Goal: Communication & Community: Answer question/provide support

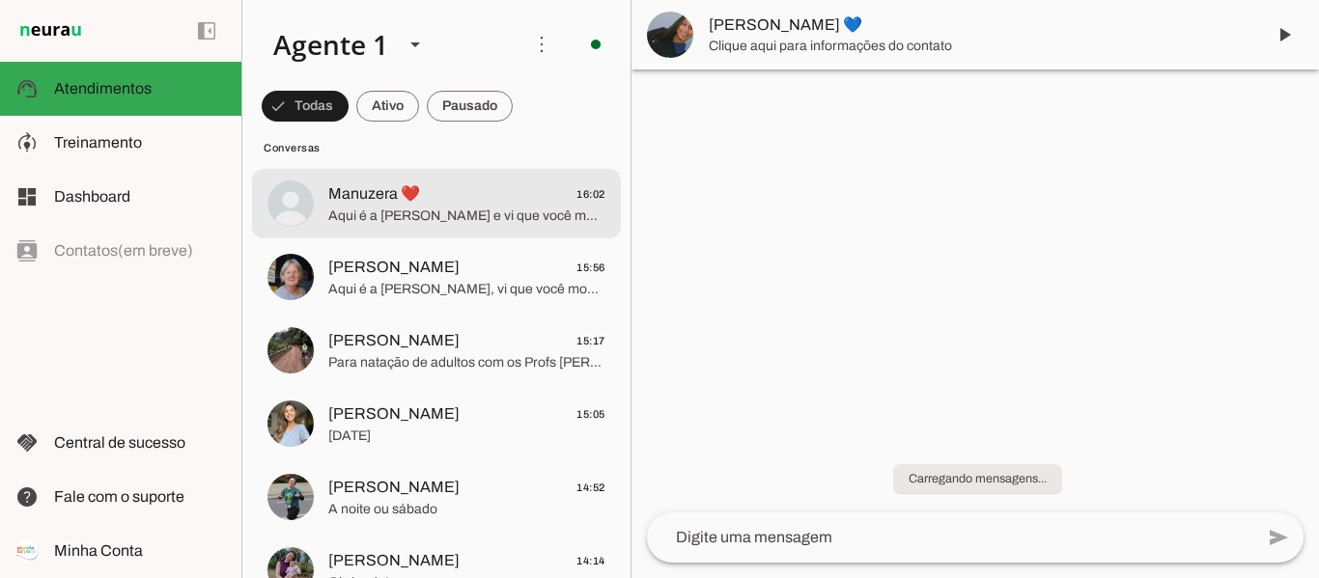
scroll to position [483, 0]
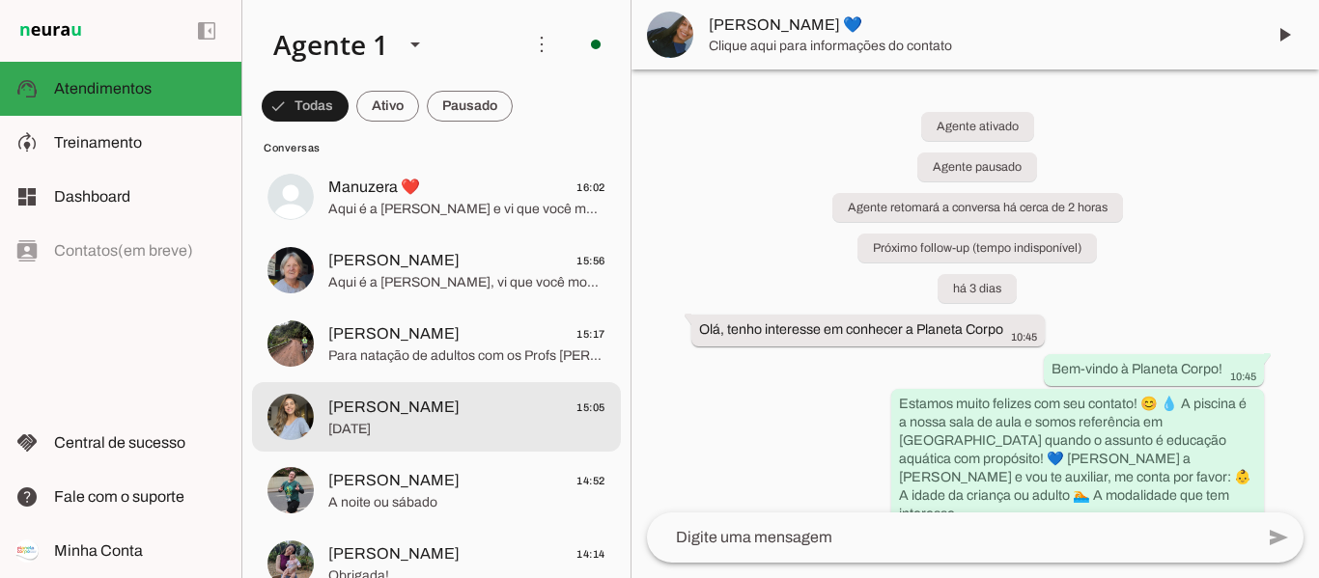
click at [523, 416] on span "[PERSON_NAME] 15:05" at bounding box center [466, 408] width 277 height 24
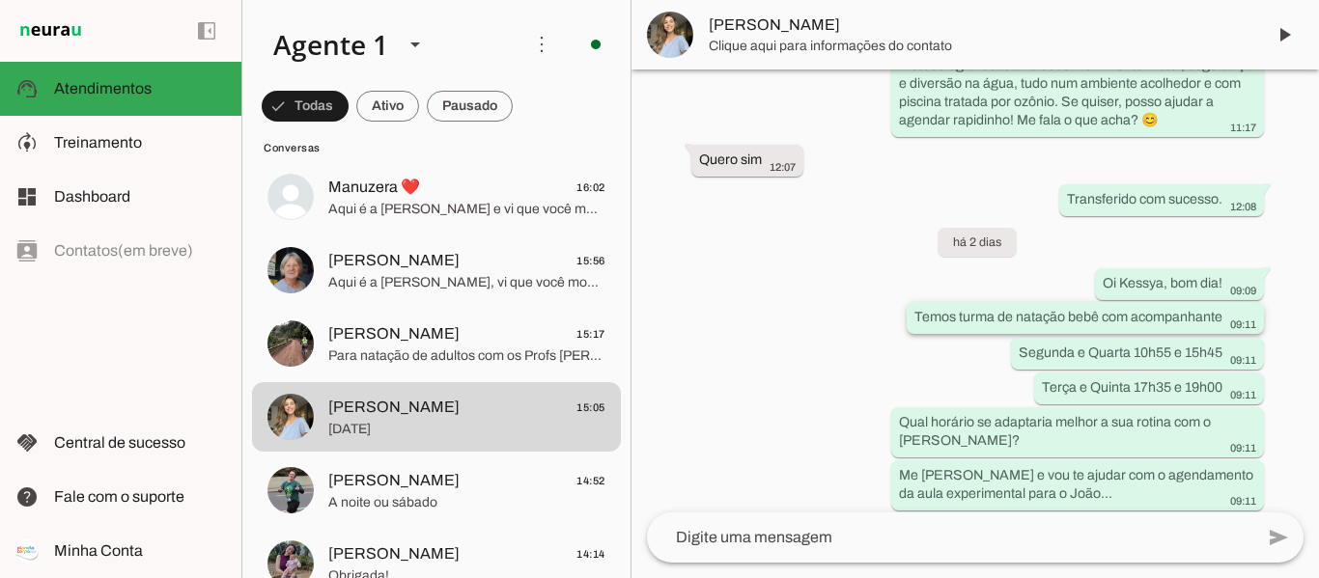
scroll to position [4219, 0]
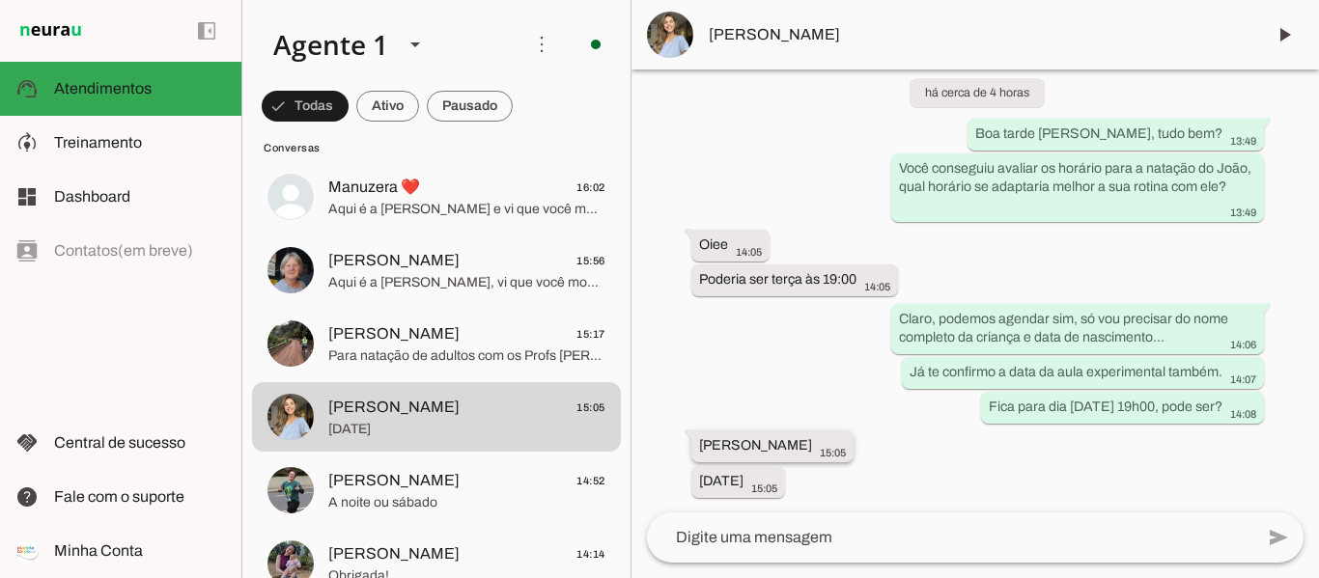
drag, startPoint x: 698, startPoint y: 445, endPoint x: 827, endPoint y: 444, distance: 129.4
click at [827, 444] on div "[PERSON_NAME] 15:05" at bounding box center [772, 448] width 147 height 24
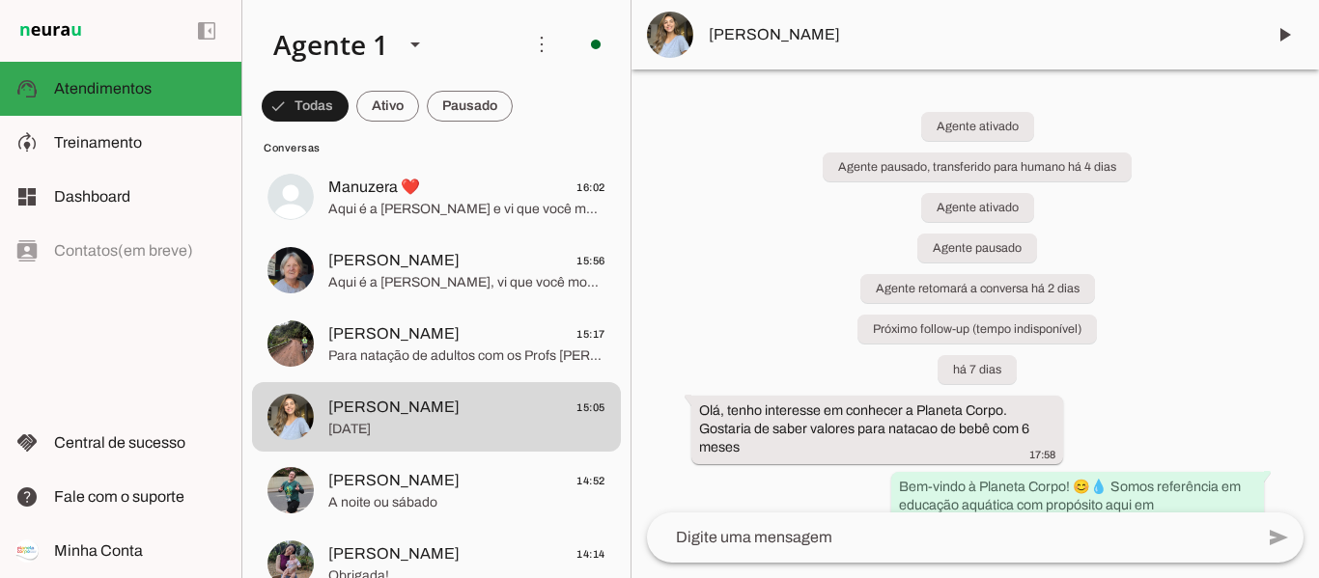
click at [749, 38] on span "[PERSON_NAME]" at bounding box center [979, 34] width 541 height 23
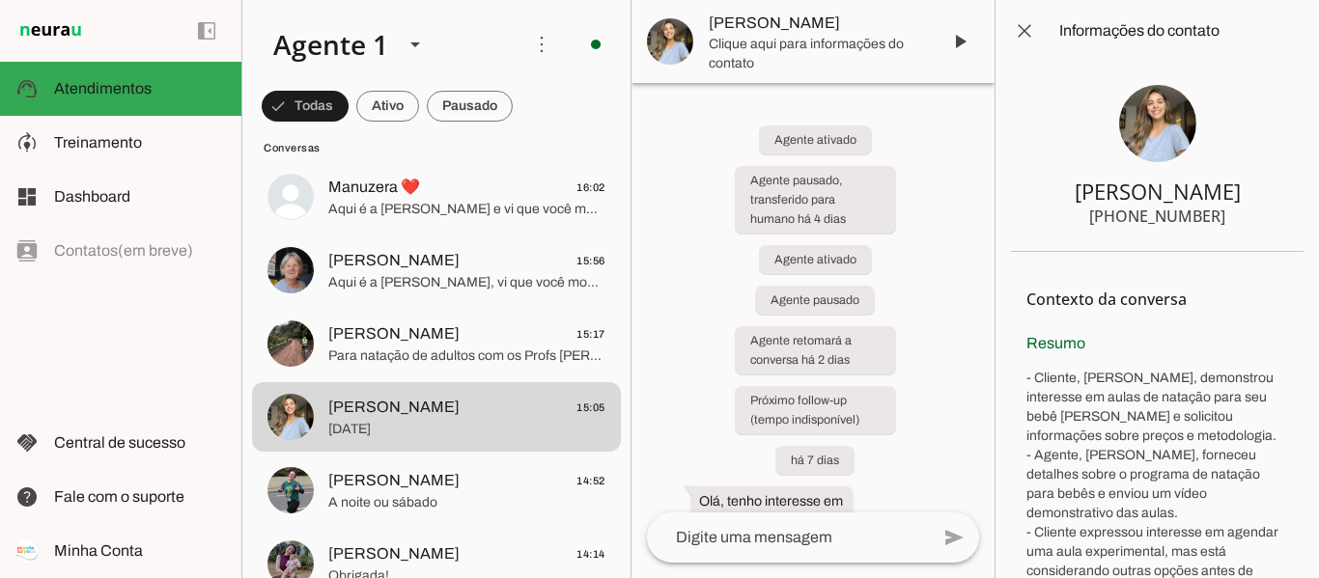
drag, startPoint x: 1120, startPoint y: 212, endPoint x: 1221, endPoint y: 226, distance: 102.3
click at [1221, 226] on section "[PERSON_NAME] [PHONE_NUMBER]" at bounding box center [1157, 157] width 293 height 190
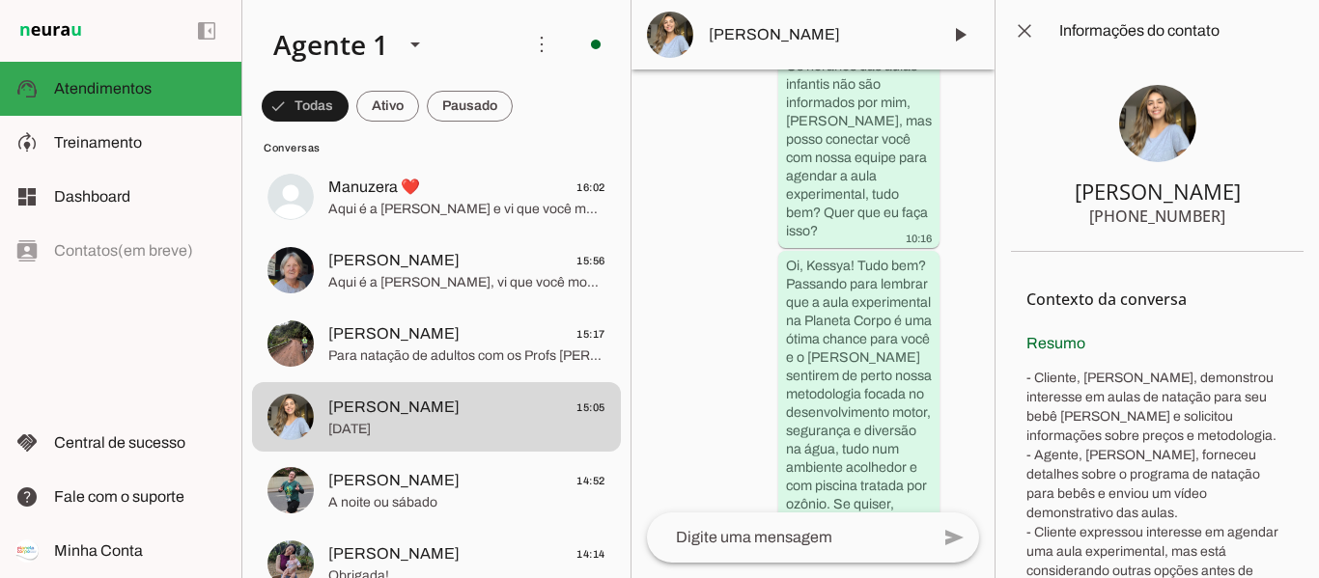
scroll to position [8606, 0]
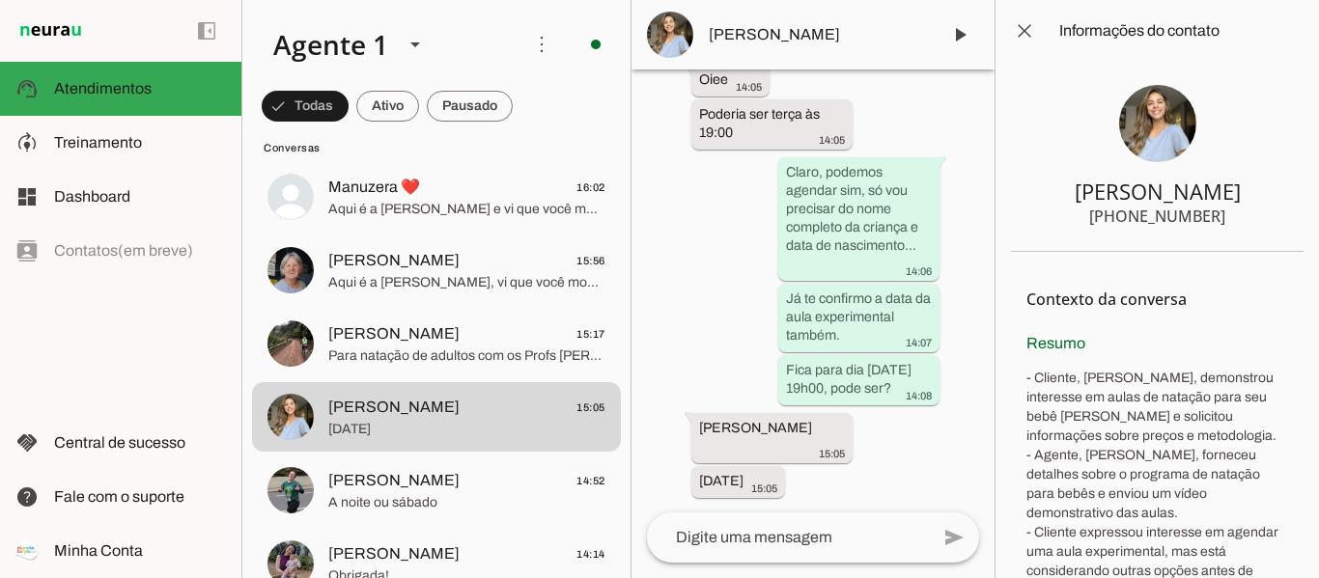
click at [803, 536] on textarea at bounding box center [788, 537] width 282 height 23
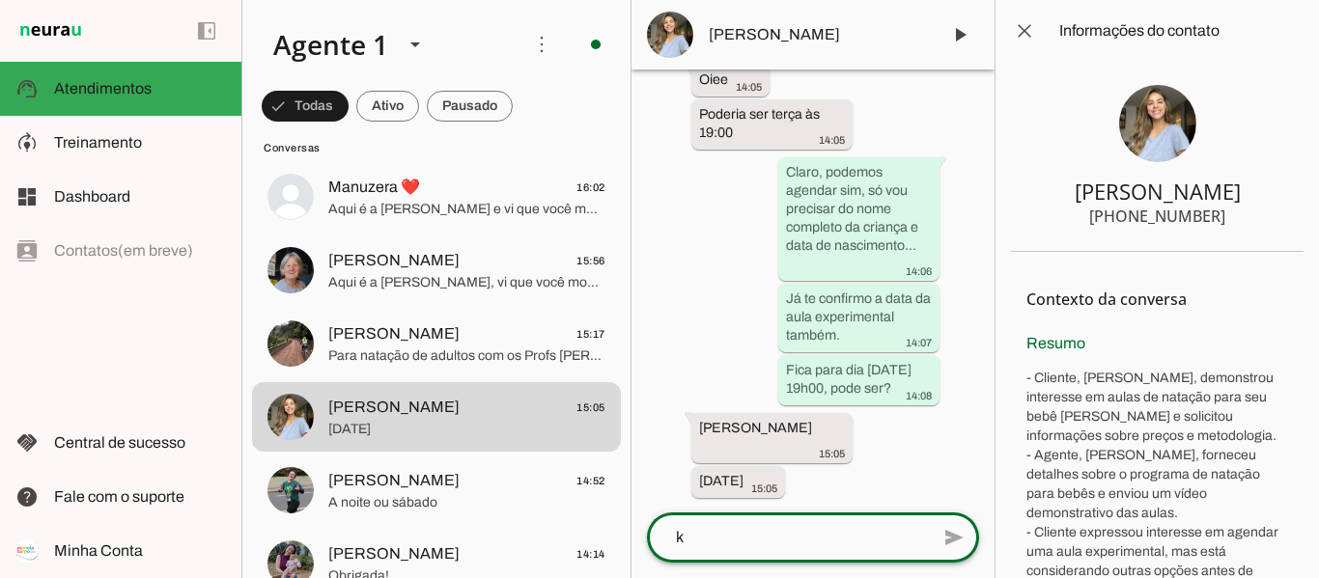
scroll to position [0, 0]
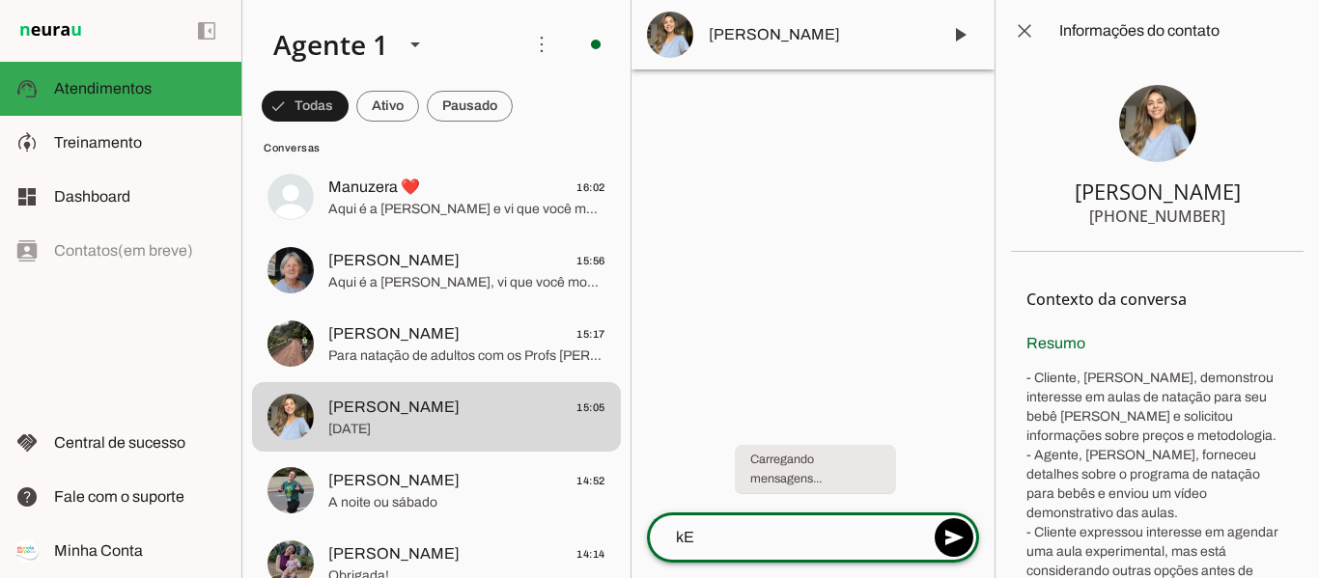
type textarea "k"
type textarea "Kessya, obrigada pelos dados."
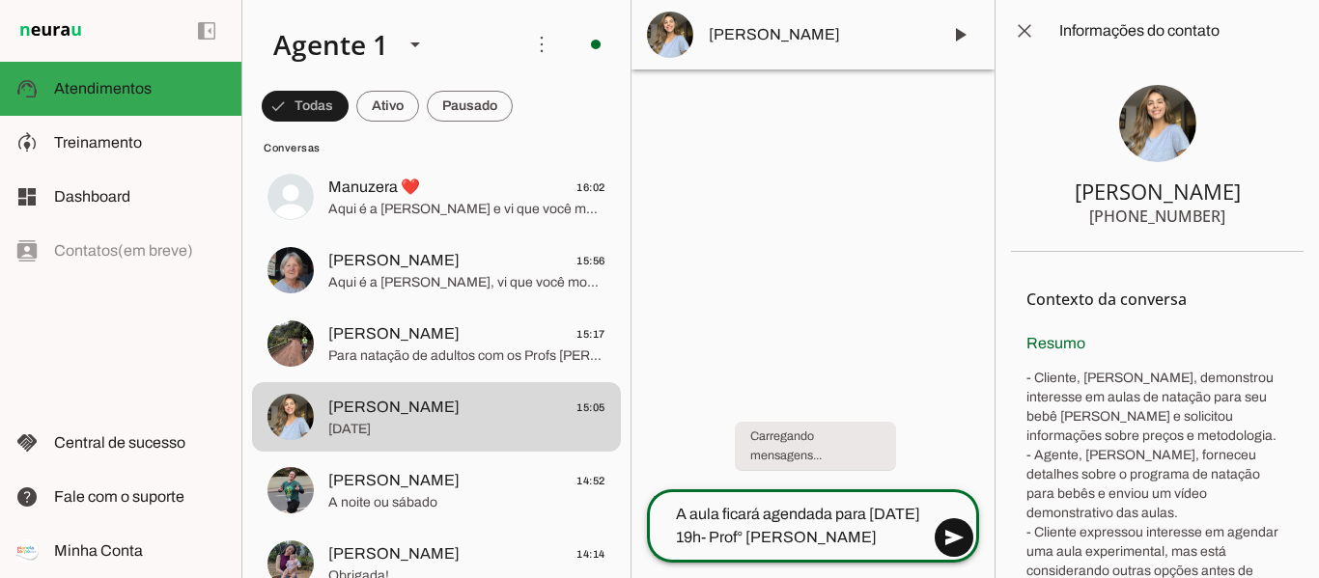
type textarea "A aula ficará agendada para [DATE] 19h- Prof° [PERSON_NAME]"
type md-outlined-text-field "A aula ficará agendada para [DATE] 19h- Prof° [PERSON_NAME]"
click at [963, 532] on span at bounding box center [954, 538] width 46 height 46
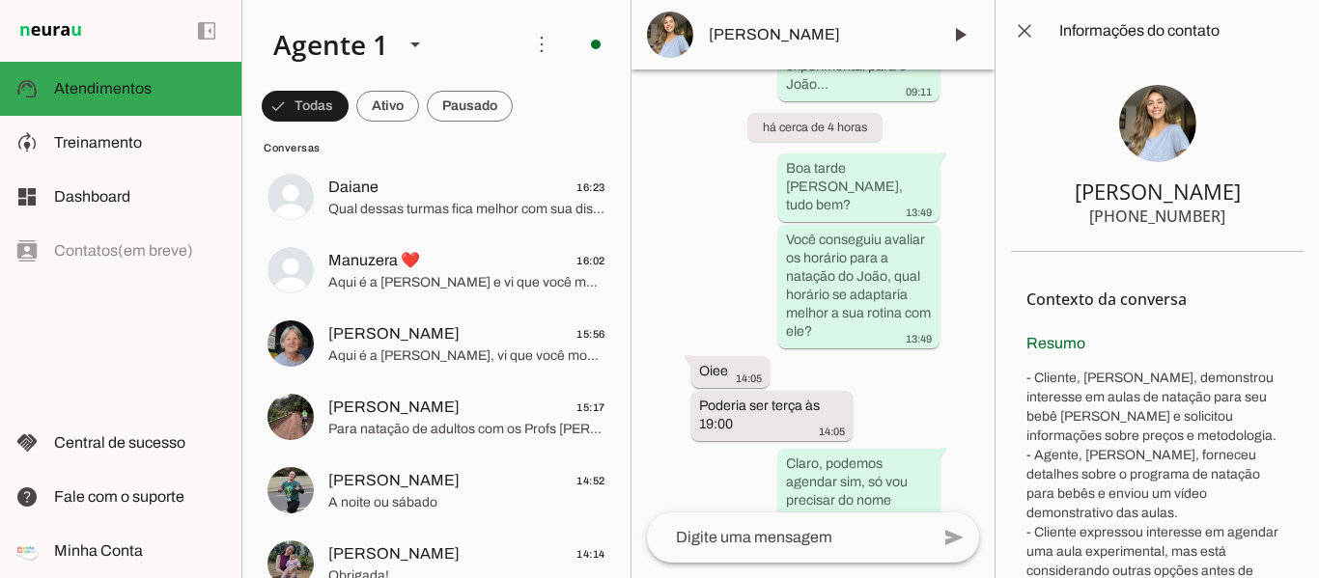
scroll to position [8867, 0]
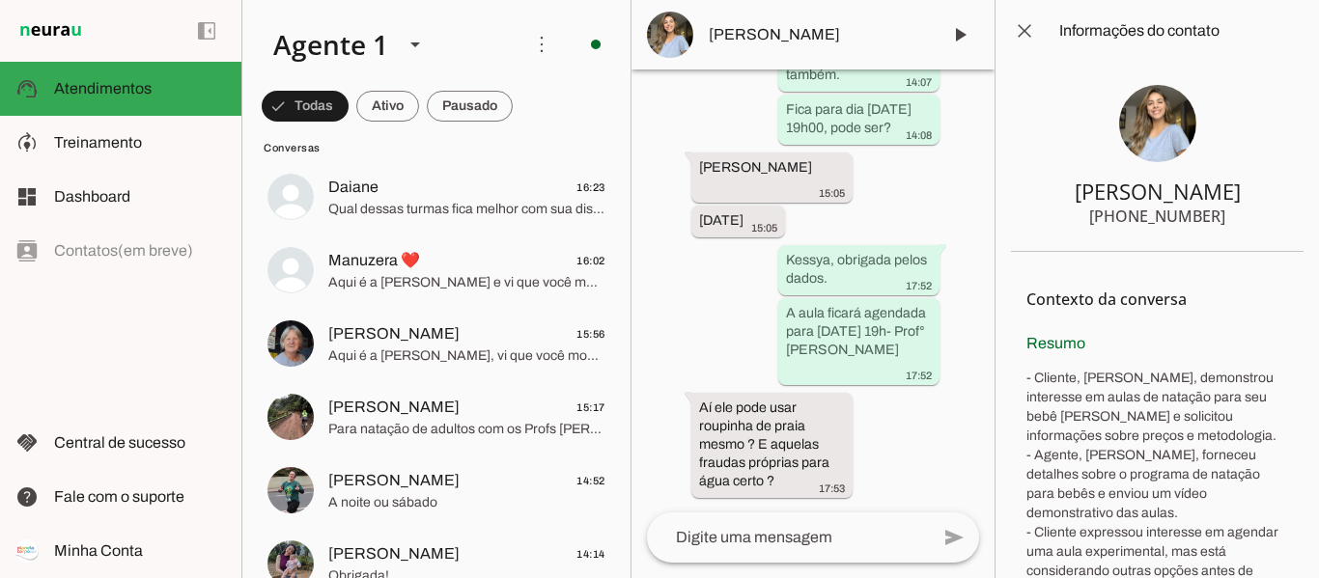
drag, startPoint x: 698, startPoint y: 166, endPoint x: 826, endPoint y: 152, distance: 129.2
click at [826, 152] on div "Agente ativado Agente pausado, transferido para humano há 4 dias Agente ativado…" at bounding box center [812, 291] width 363 height 443
click at [843, 168] on whatsapp-message-bubble "[PERSON_NAME] 15:05" at bounding box center [771, 177] width 161 height 50
click at [828, 165] on div "[PERSON_NAME] 15:05" at bounding box center [772, 178] width 146 height 42
drag, startPoint x: 703, startPoint y: 165, endPoint x: 822, endPoint y: 146, distance: 120.3
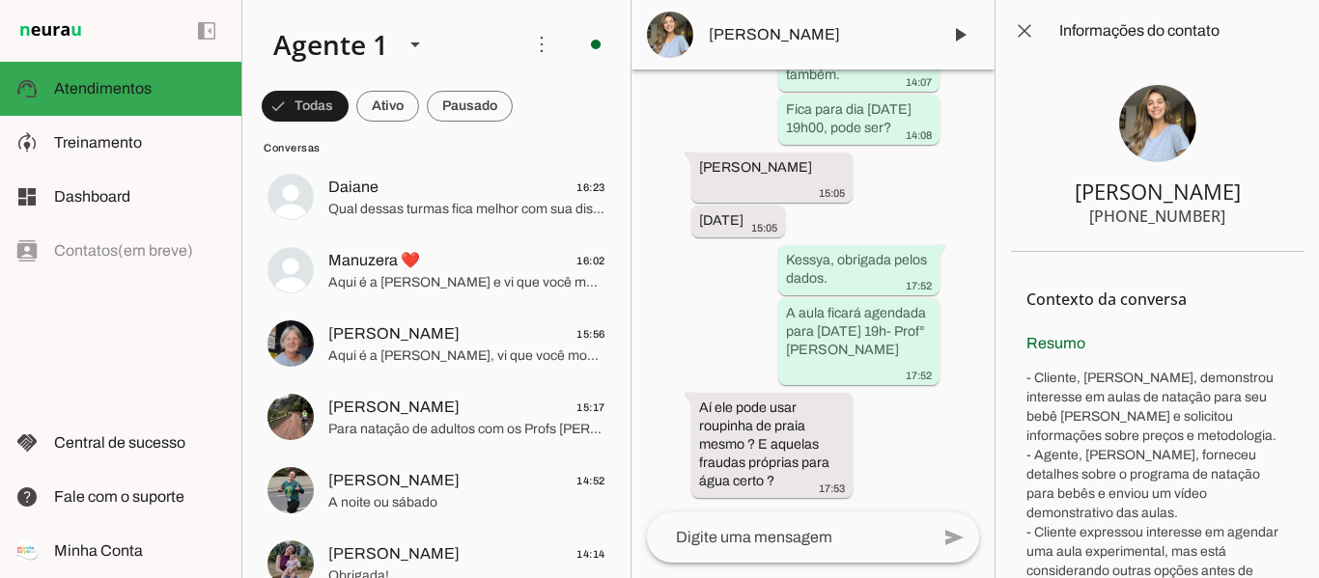
click at [822, 146] on div "Agente ativado Agente pausado, transferido para humano há 4 dias Agente ativado…" at bounding box center [812, 291] width 363 height 443
drag, startPoint x: 698, startPoint y: 164, endPoint x: 823, endPoint y: 167, distance: 125.5
click at [0, 0] on slot "[PERSON_NAME]" at bounding box center [0, 0] width 0 height 0
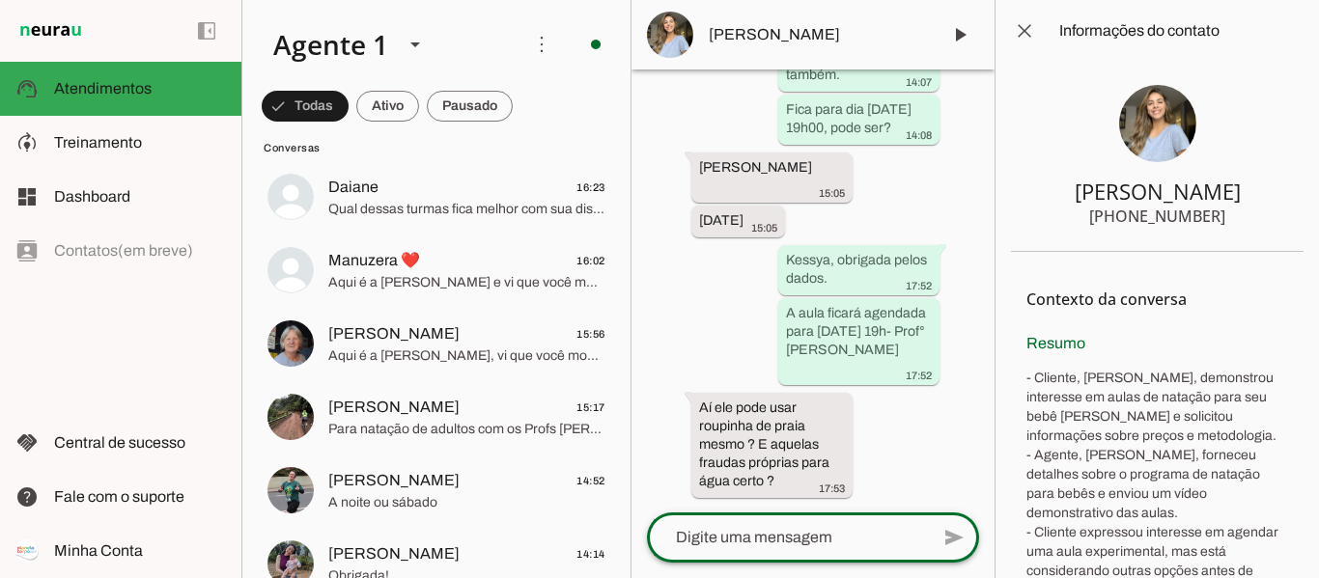
click at [790, 534] on textarea at bounding box center [788, 537] width 282 height 23
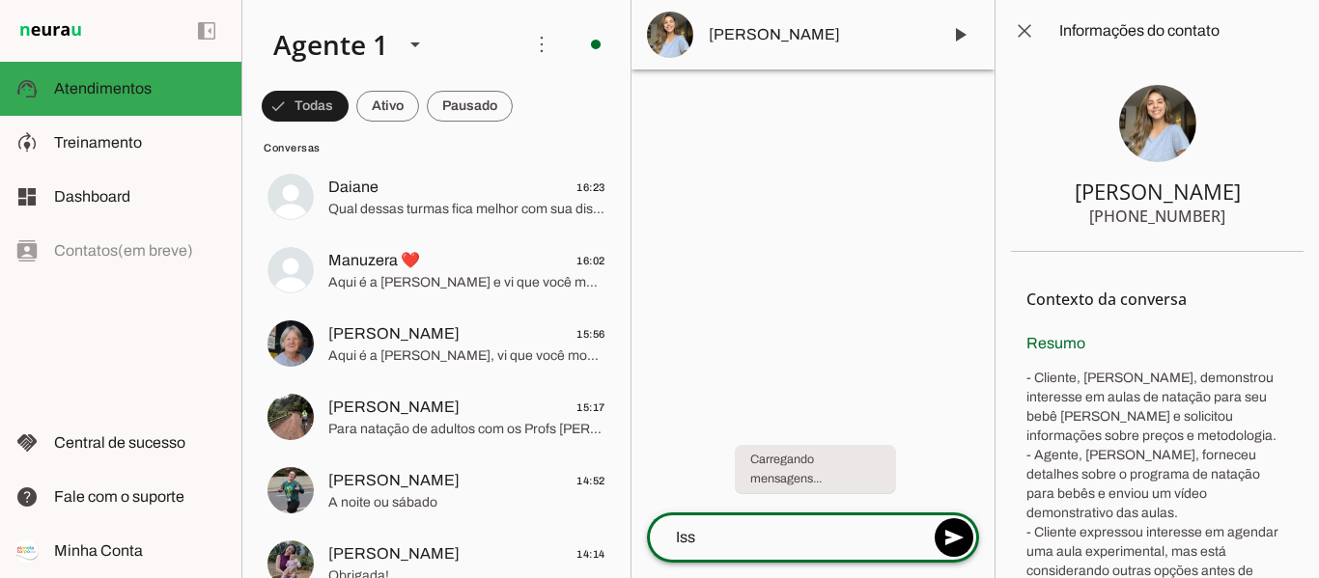
type textarea "Isso"
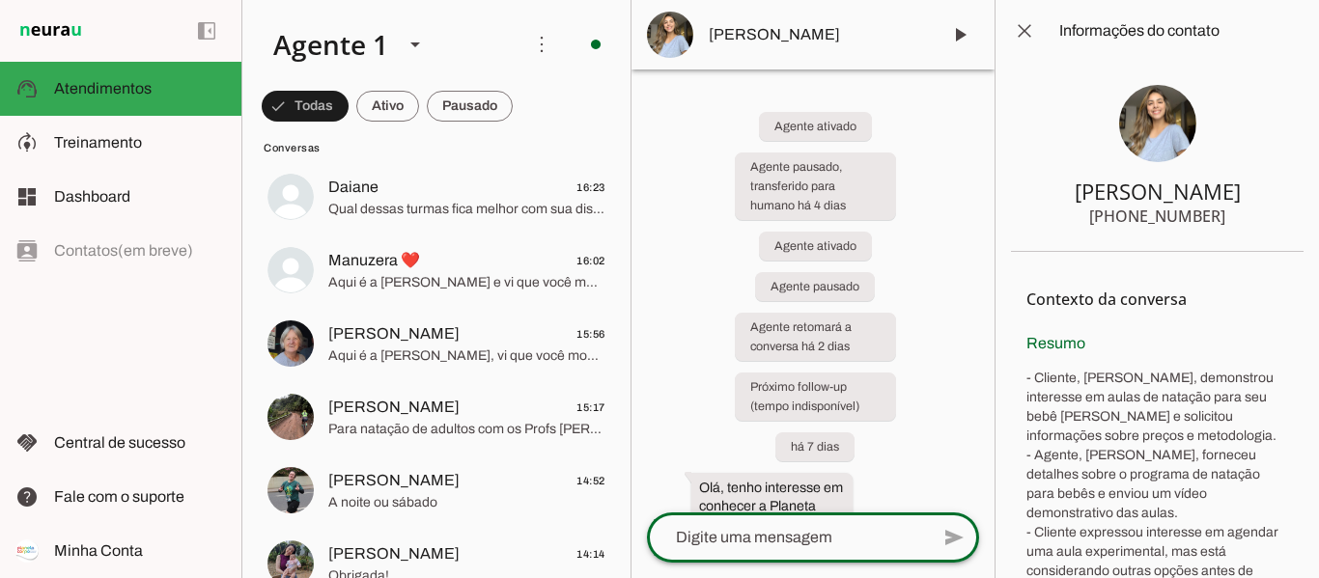
paste textarea "Informações importantes para aula experimental: 💦Chegar 10 minutinhos antes de …"
type textarea "Informações importantes para aula experimental: 💦Chegar 10 minutinhos antes de …"
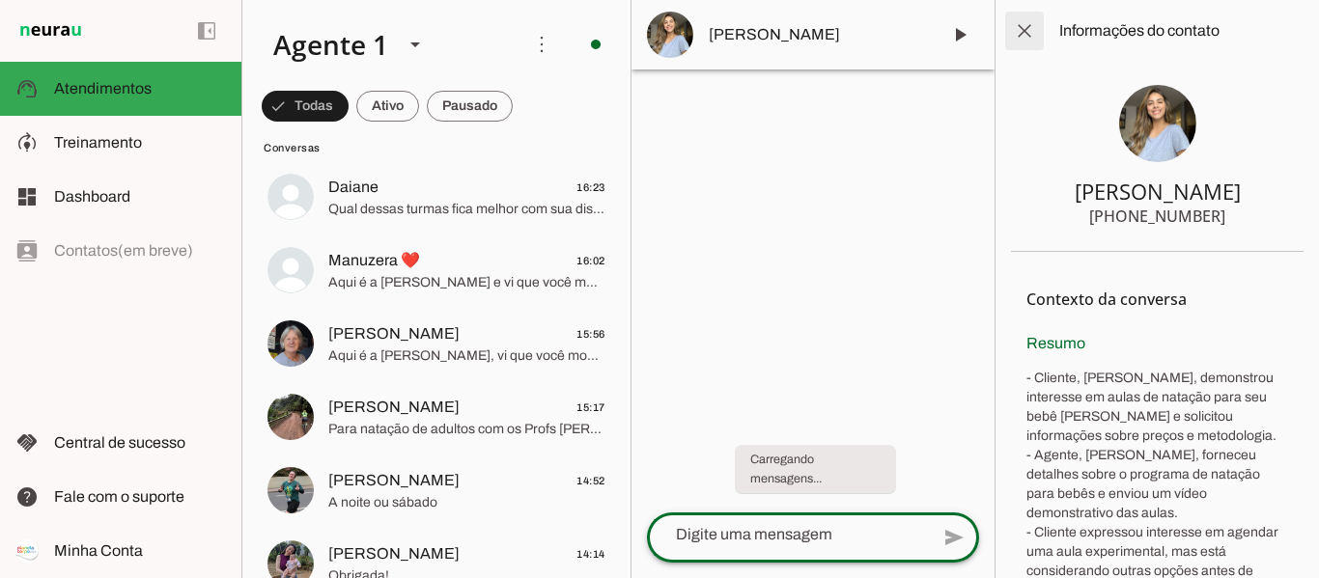
click at [1024, 33] on span at bounding box center [1024, 31] width 46 height 46
